Goal: Navigation & Orientation: Understand site structure

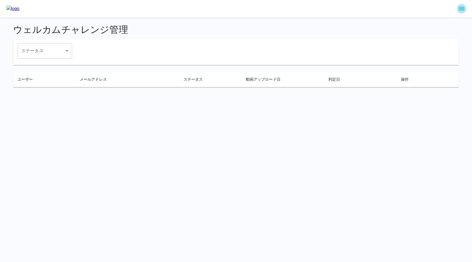
click at [462, 9] on icon "sidemenu" at bounding box center [461, 8] width 7 height 7
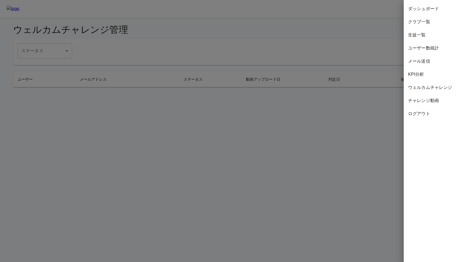
click at [430, 48] on span "ユーザー数統計" at bounding box center [438, 48] width 60 height 7
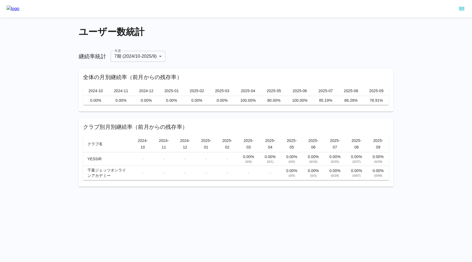
click at [19, 6] on img at bounding box center [13, 8] width 13 height 7
